Goal: Find specific page/section: Find specific page/section

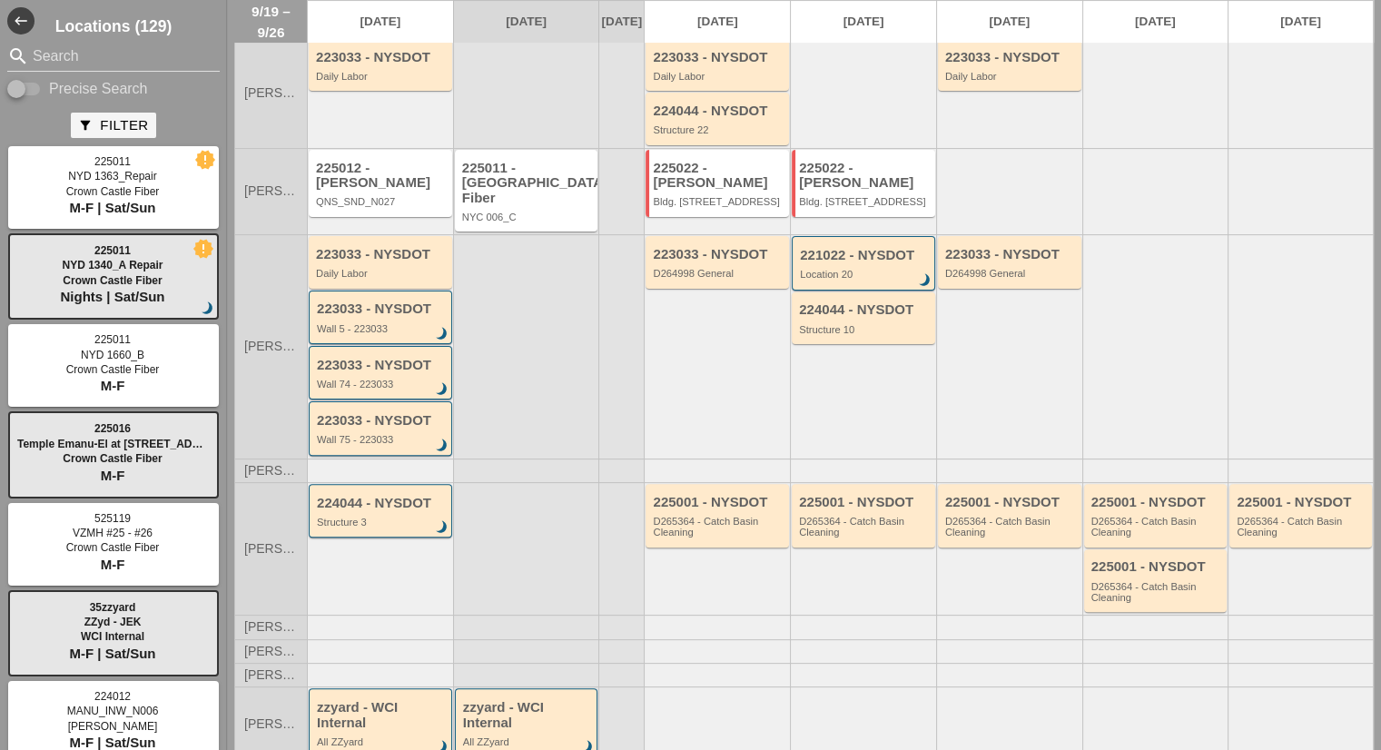
scroll to position [427, 0]
click at [120, 45] on input "Search" at bounding box center [114, 56] width 162 height 29
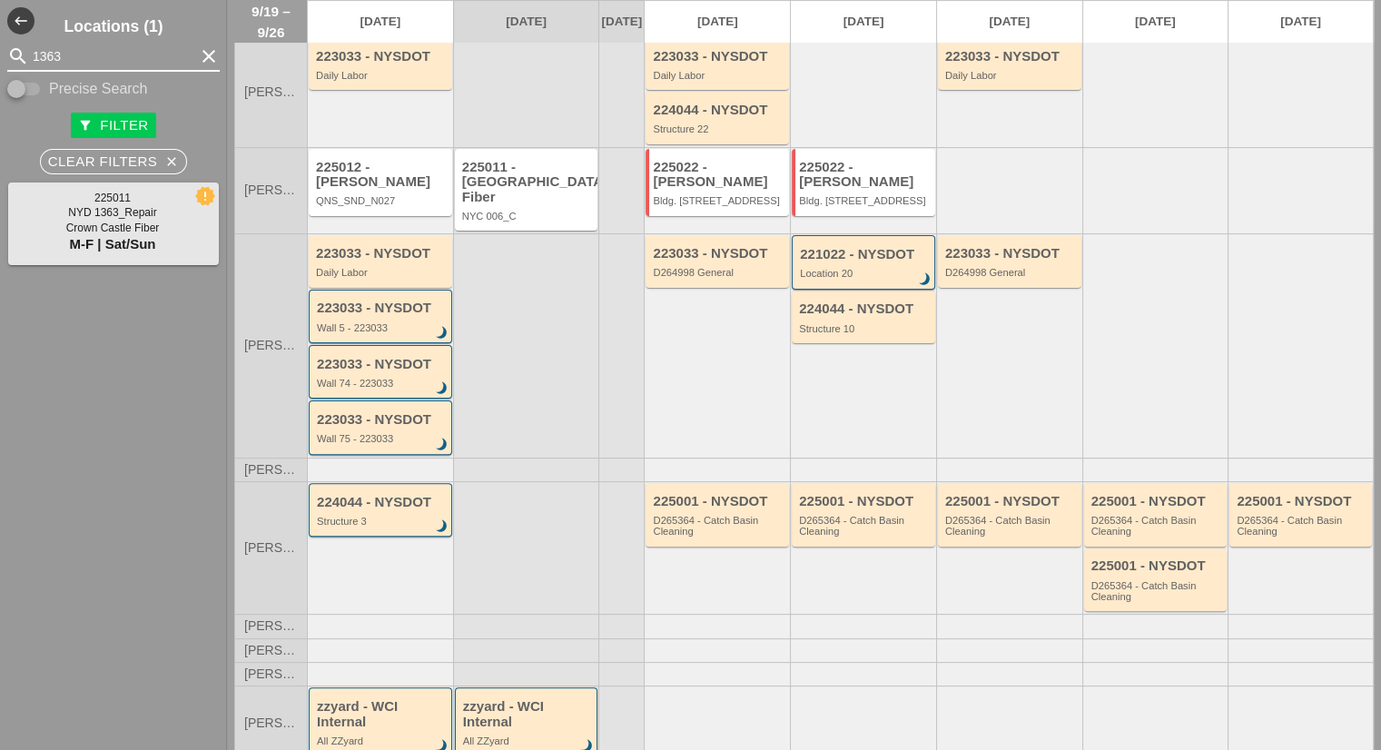
type input "1363"
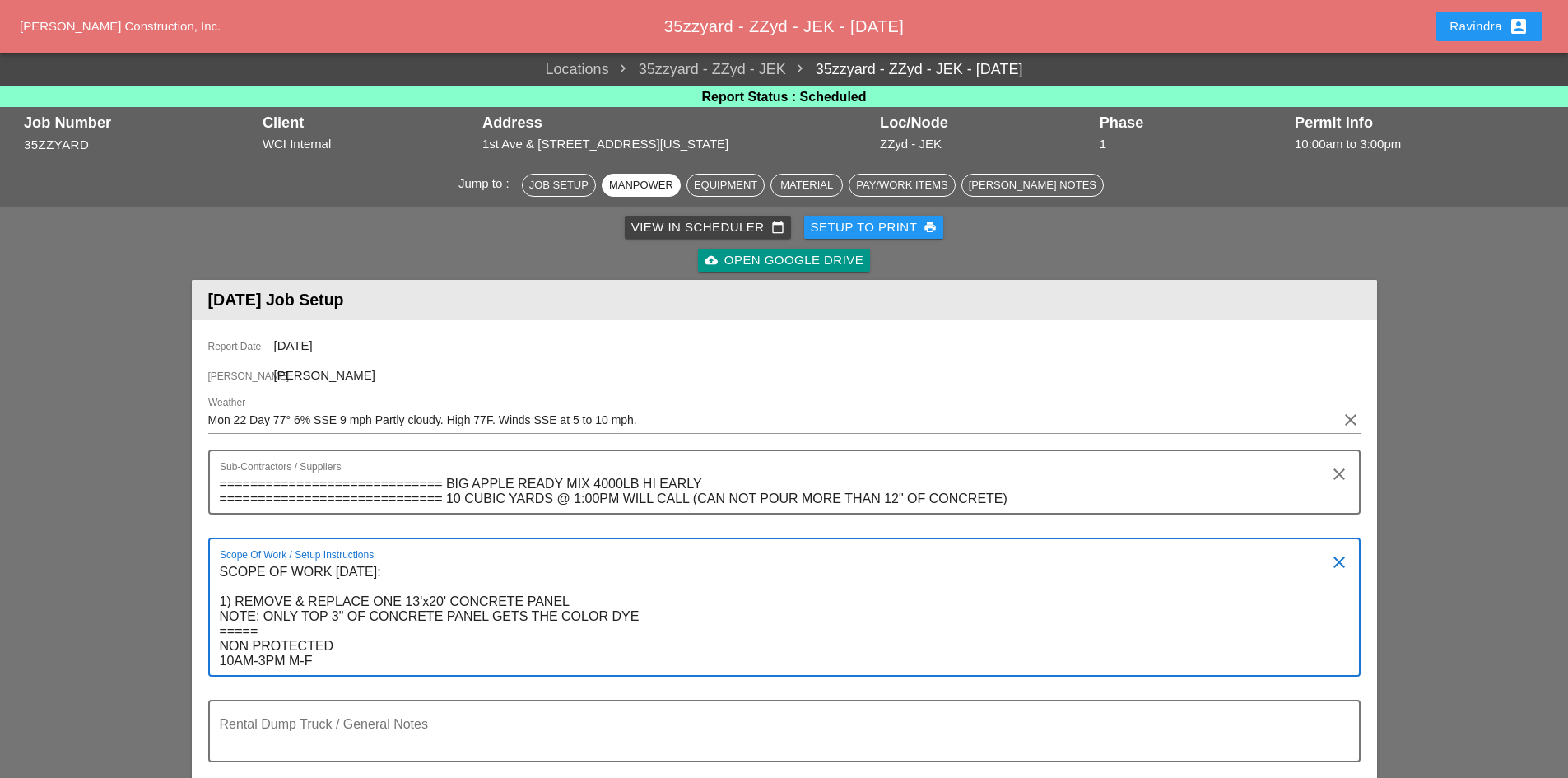
scroll to position [165, 0]
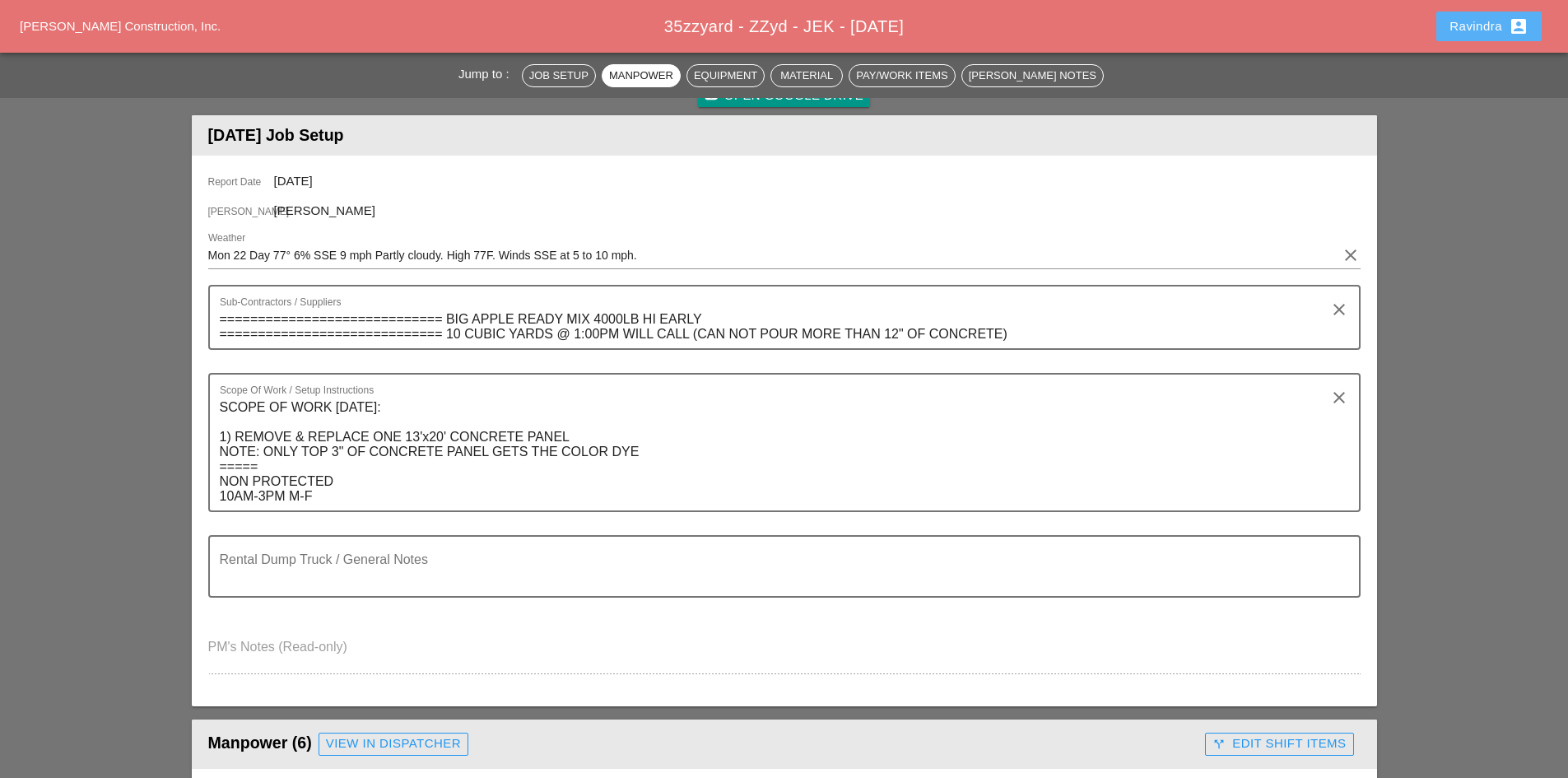
click at [1492, 24] on div "Ravindra account_box" at bounding box center [1488, 26] width 79 height 20
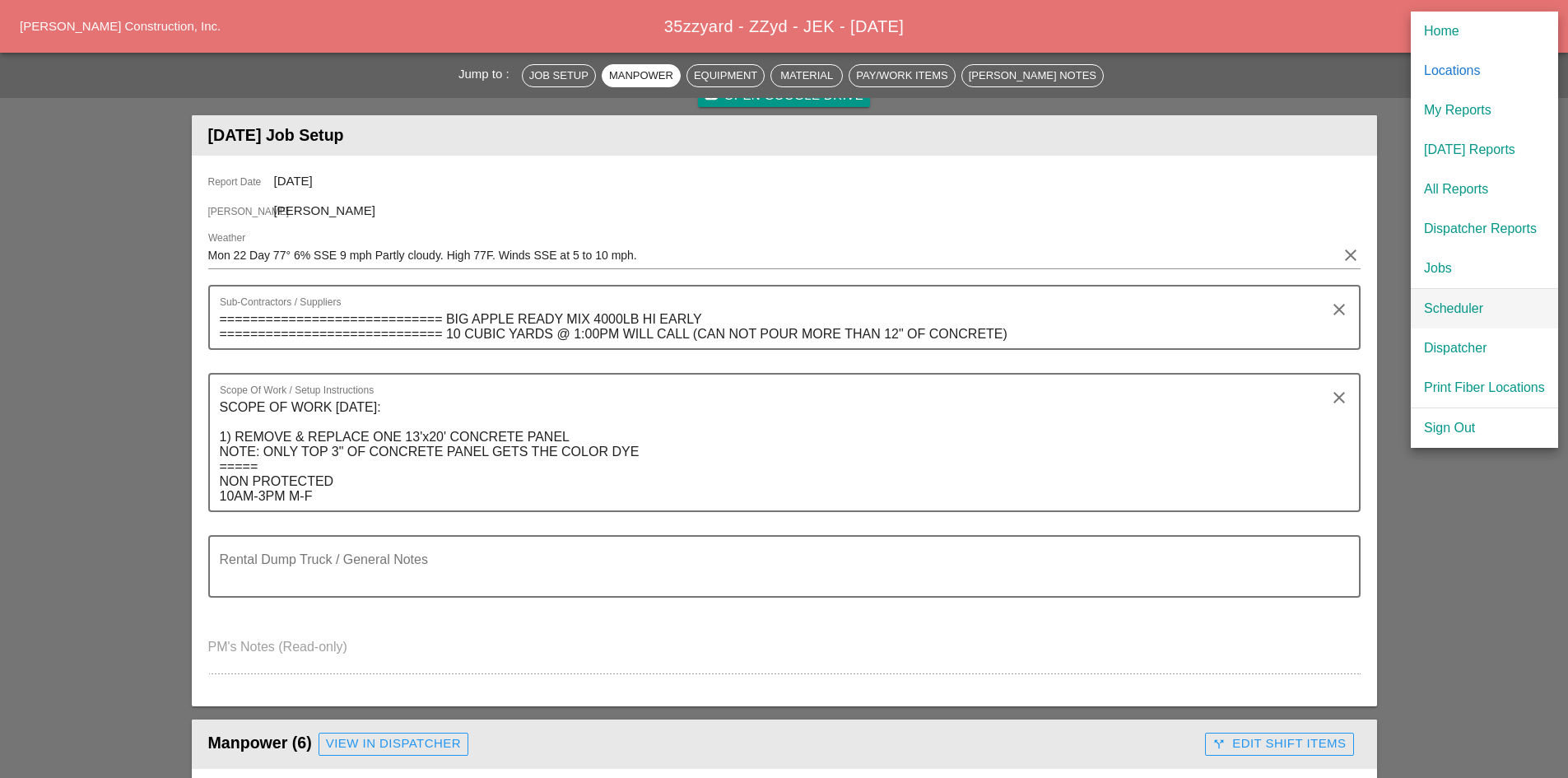
click at [1444, 297] on link "Scheduler" at bounding box center [1485, 309] width 148 height 40
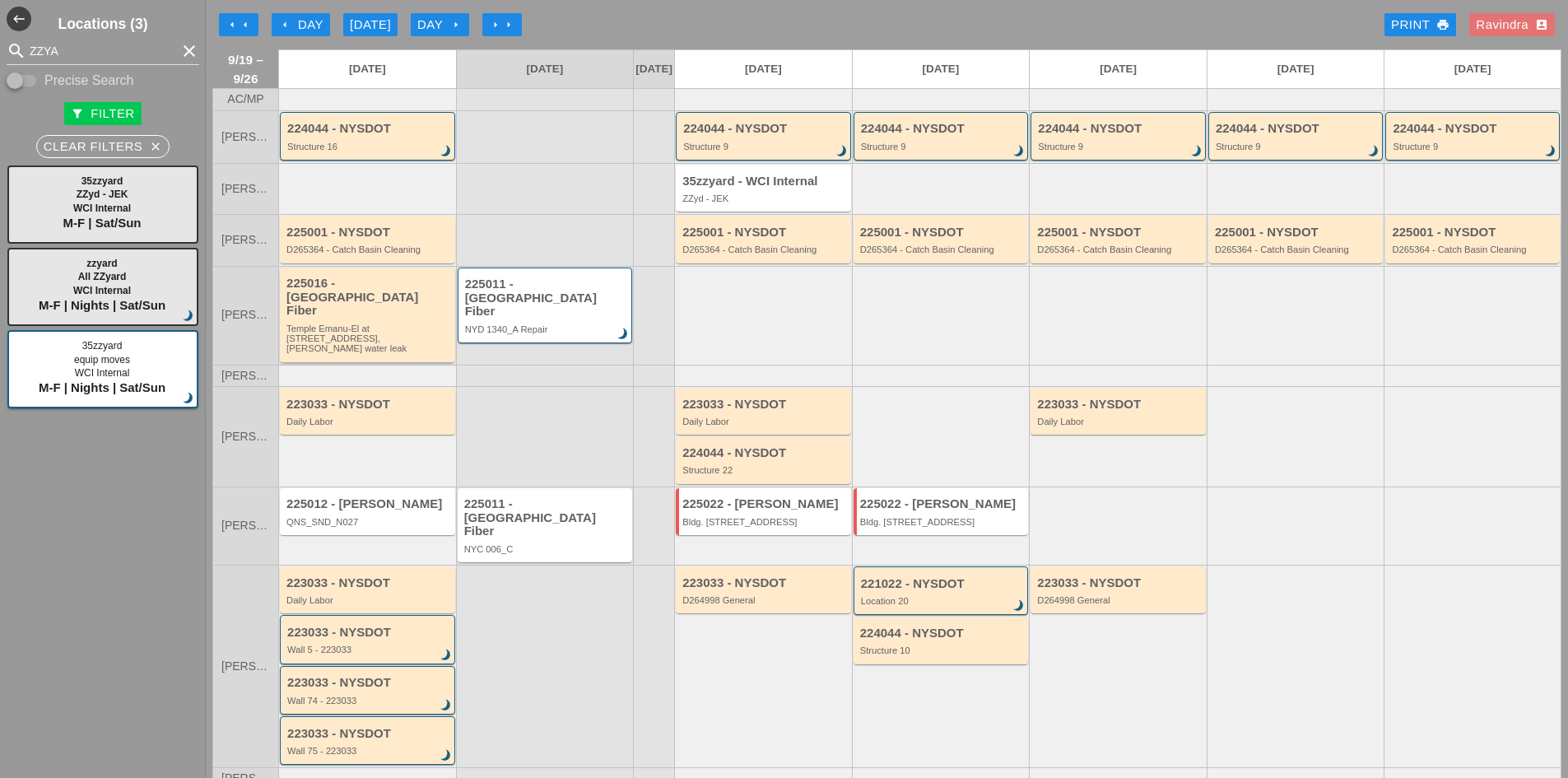
click at [386, 318] on div "225016 - [GEOGRAPHIC_DATA] Emanu-El at [STREET_ADDRESS], [PERSON_NAME] water le…" at bounding box center [369, 315] width 165 height 76
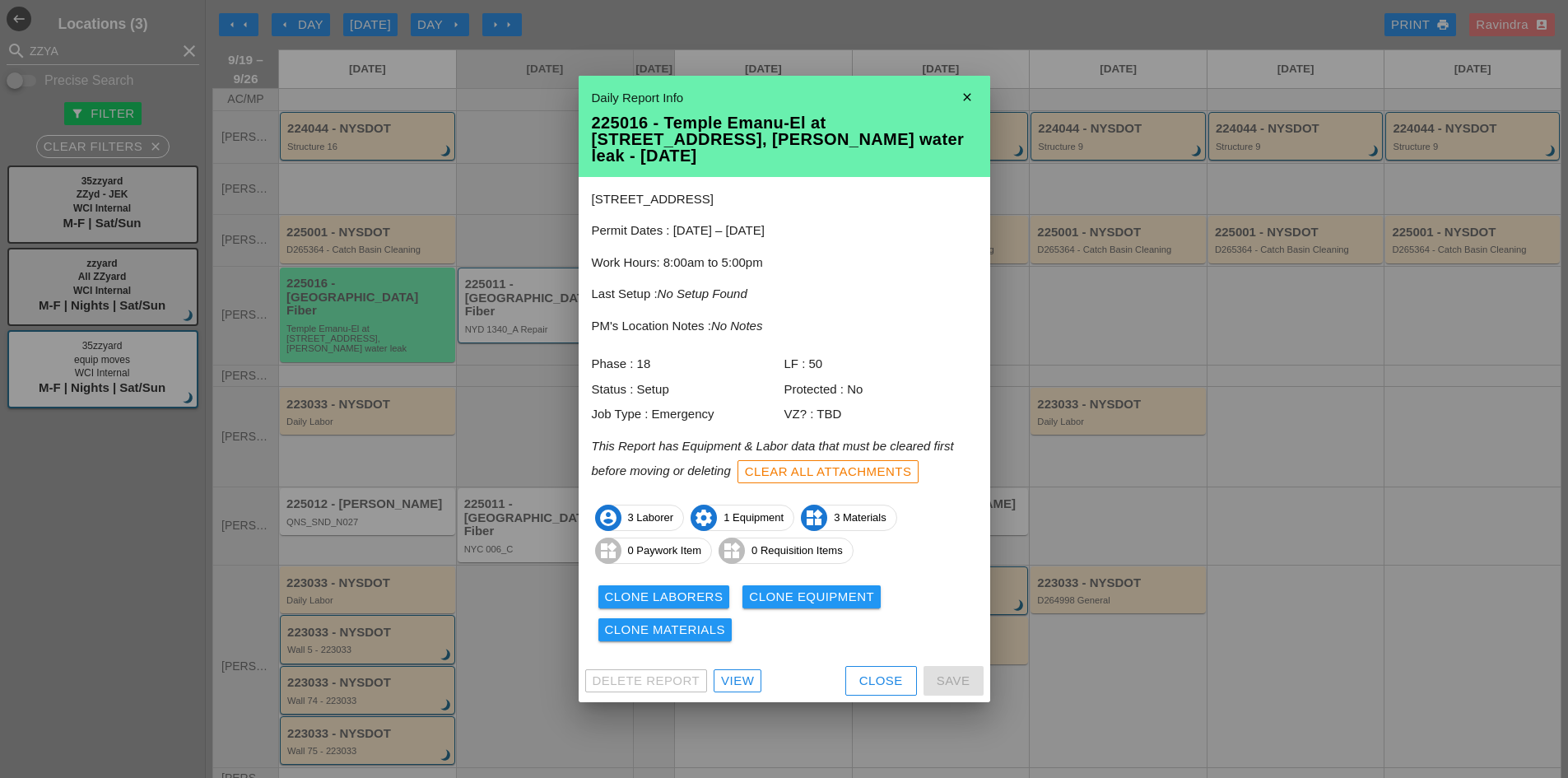
click at [893, 672] on div "Close" at bounding box center [881, 681] width 44 height 19
